Goal: Task Accomplishment & Management: Manage account settings

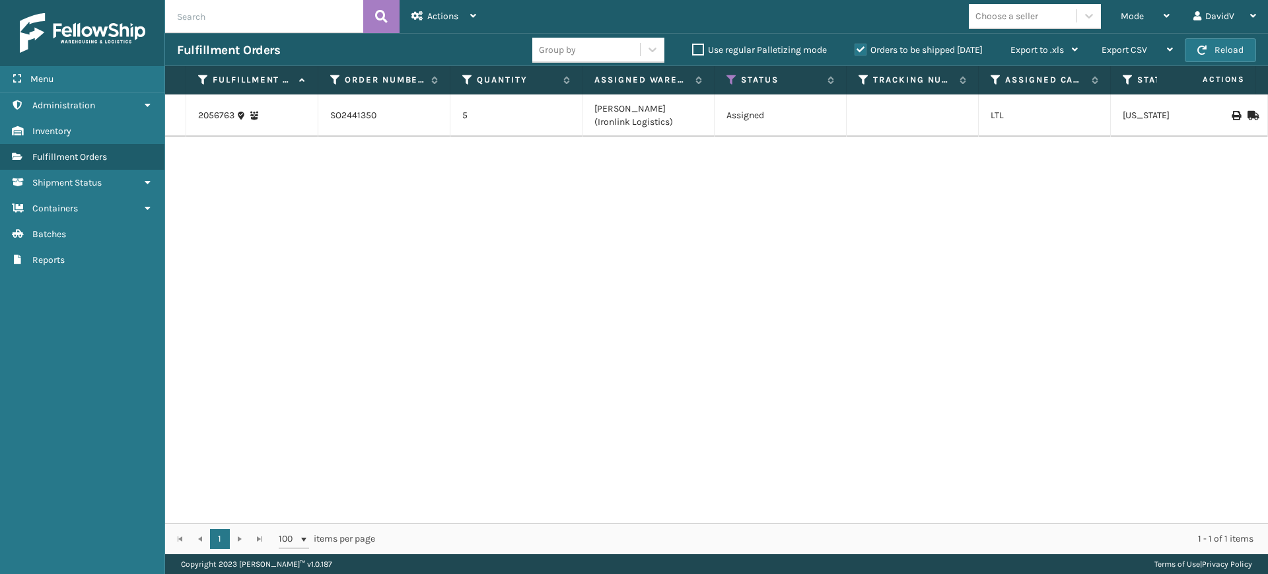
click at [863, 50] on label "Orders to be shipped [DATE]" at bounding box center [918, 49] width 128 height 11
click at [855, 50] on input "Orders to be shipped [DATE]" at bounding box center [854, 46] width 1 height 9
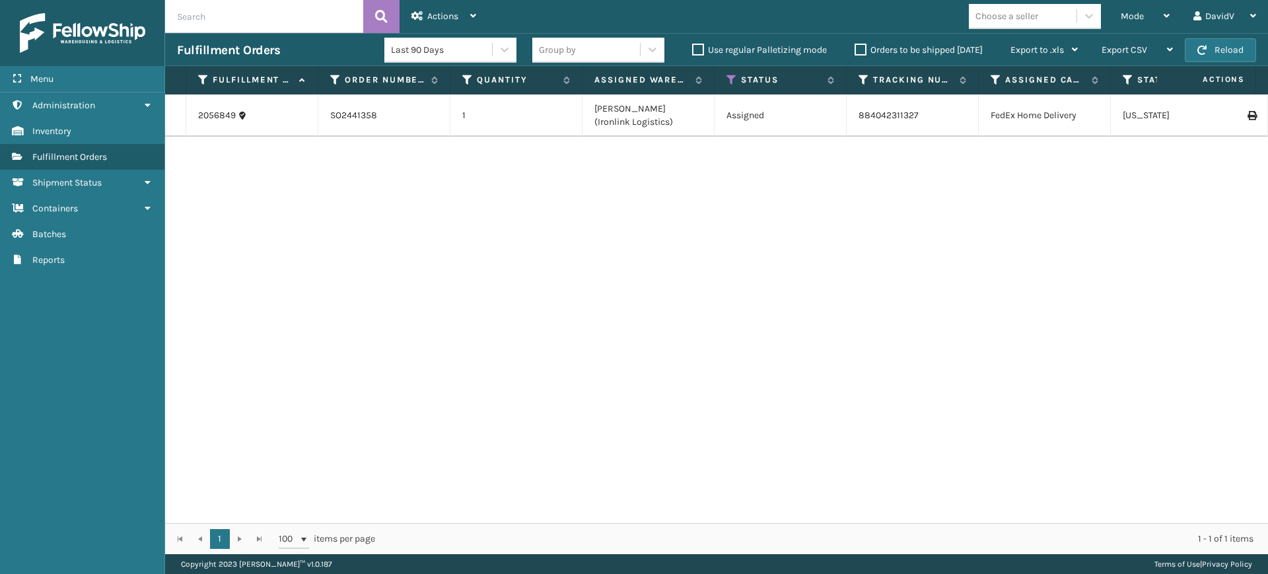
click at [863, 50] on label "Orders to be shipped [DATE]" at bounding box center [918, 49] width 128 height 11
click at [855, 50] on input "Orders to be shipped [DATE]" at bounding box center [854, 46] width 1 height 9
click at [863, 50] on label "Orders to be shipped [DATE]" at bounding box center [918, 49] width 128 height 11
click at [855, 50] on input "Orders to be shipped [DATE]" at bounding box center [854, 46] width 1 height 9
click at [576, 287] on div "2056849 SO2441358 1 [PERSON_NAME] (Ironlink Logistics) Assigned 884042311327 Fe…" at bounding box center [716, 308] width 1102 height 428
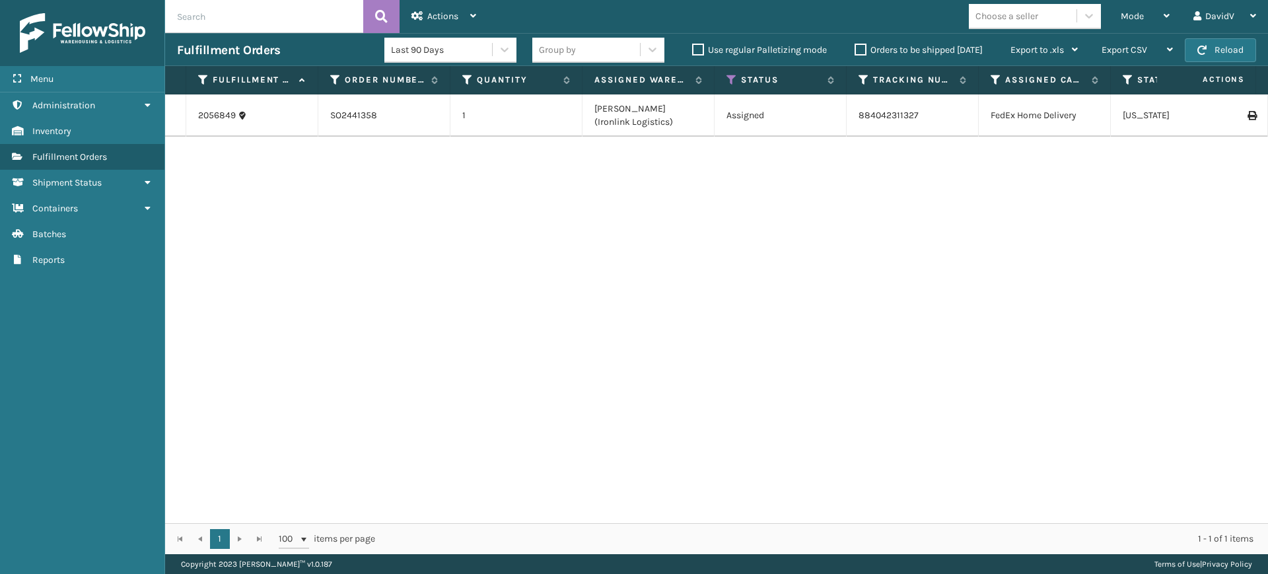
click at [859, 46] on label "Orders to be shipped [DATE]" at bounding box center [918, 49] width 128 height 11
click at [855, 46] on input "Orders to be shipped [DATE]" at bounding box center [854, 46] width 1 height 9
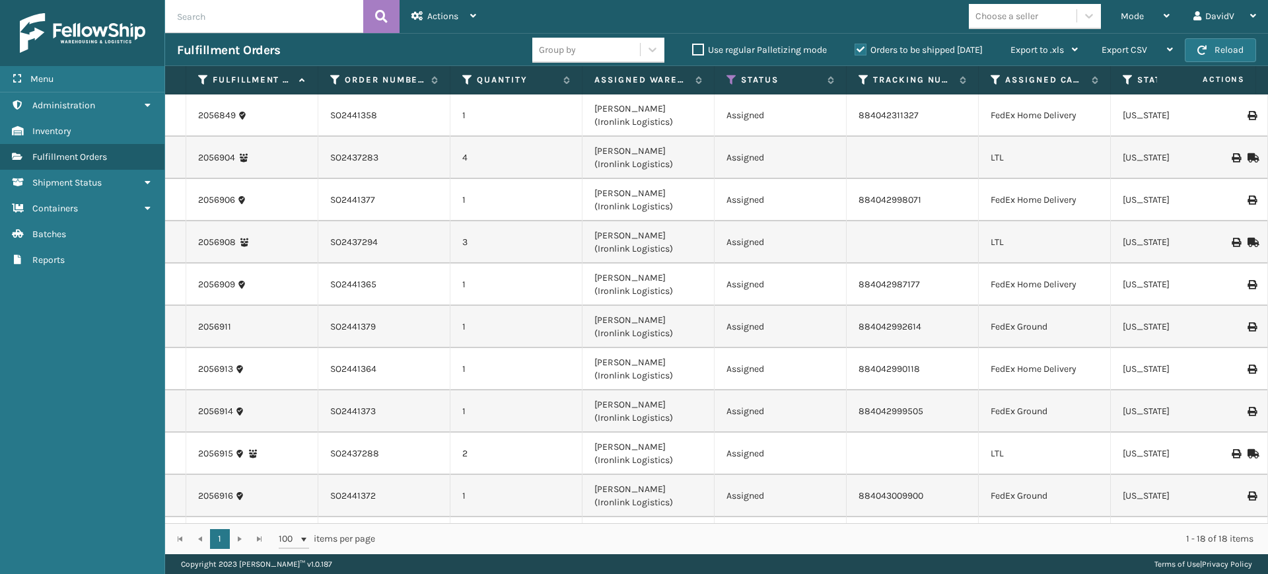
click at [859, 46] on label "Orders to be shipped [DATE]" at bounding box center [918, 49] width 128 height 11
click at [855, 46] on input "Orders to be shipped [DATE]" at bounding box center [854, 46] width 1 height 9
click at [852, 48] on div "Orders to be shipped [DATE]" at bounding box center [920, 50] width 156 height 16
click at [856, 49] on label "Orders to be shipped [DATE]" at bounding box center [918, 49] width 128 height 11
click at [855, 49] on input "Orders to be shipped [DATE]" at bounding box center [854, 46] width 1 height 9
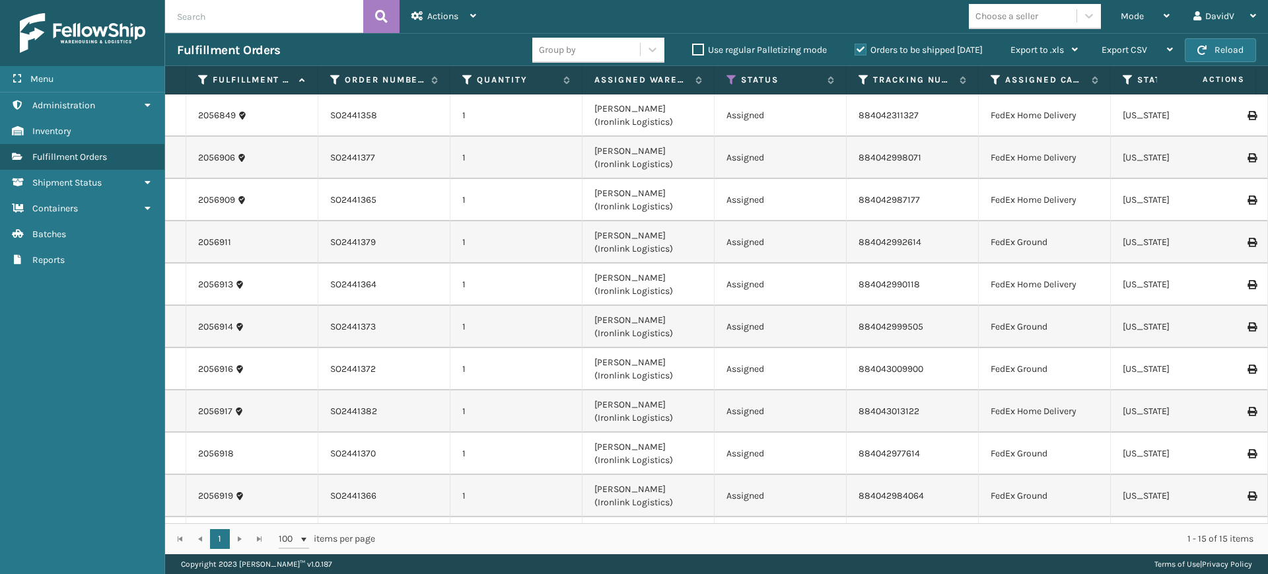
click at [862, 51] on label "Orders to be shipped [DATE]" at bounding box center [918, 49] width 128 height 11
click at [855, 51] on input "Orders to be shipped [DATE]" at bounding box center [854, 46] width 1 height 9
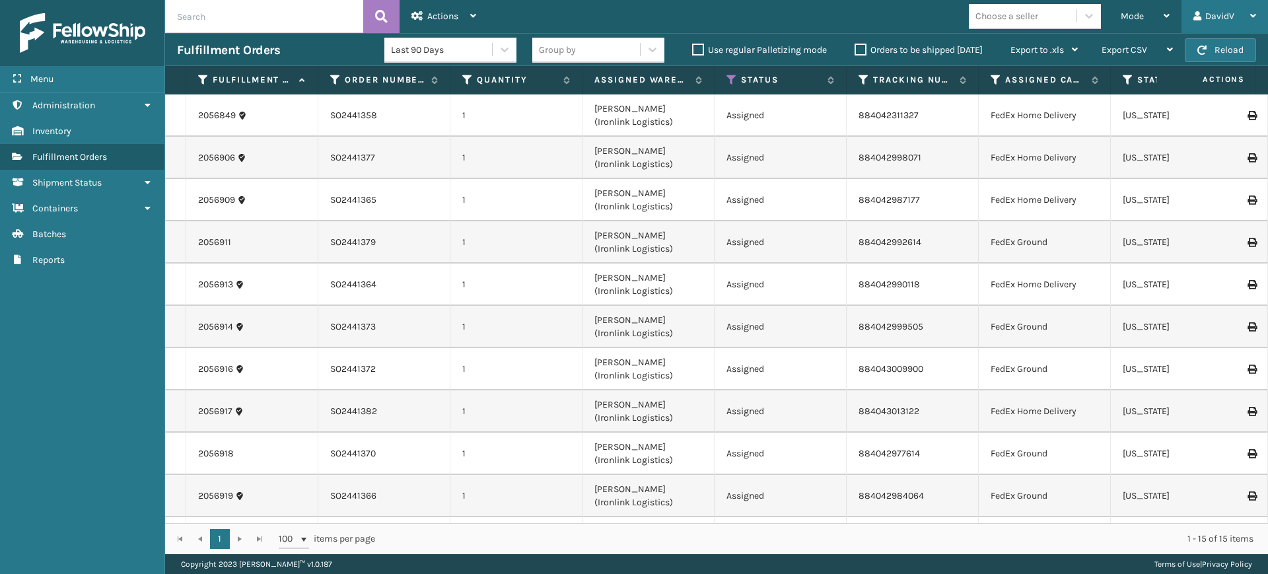
click at [1252, 16] on icon at bounding box center [1253, 15] width 6 height 9
click at [1126, 57] on li "Log Out" at bounding box center [1178, 52] width 177 height 36
